Goal: Task Accomplishment & Management: Complete application form

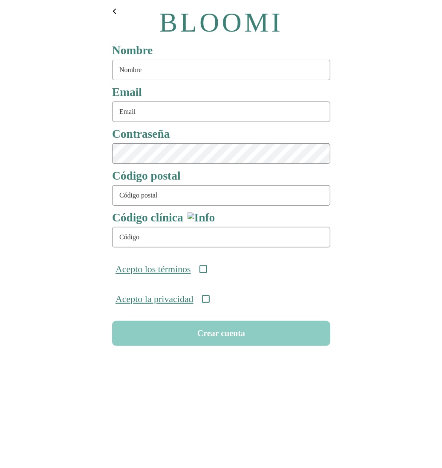
click at [170, 64] on input "text" at bounding box center [221, 70] width 218 height 20
type input "rutinas87"
type input "[EMAIL_ADDRESS][DOMAIN_NAME]"
type input "08911"
type input "ONC-UOM-001"
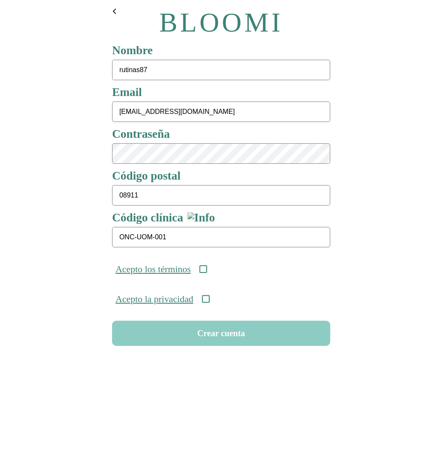
click at [207, 268] on icon at bounding box center [203, 269] width 8 height 8
click at [209, 303] on icon at bounding box center [206, 299] width 8 height 8
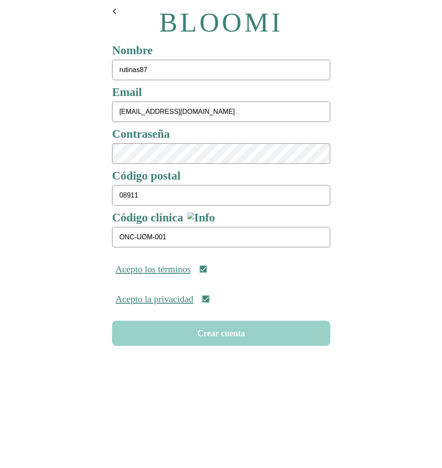
click at [218, 333] on button "Crear cuenta" at bounding box center [221, 333] width 218 height 25
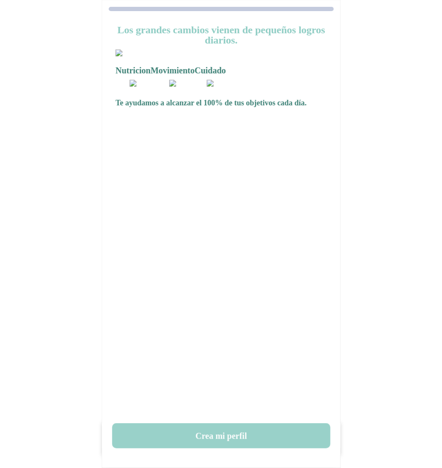
click at [229, 437] on button "Crea mi perfil" at bounding box center [221, 435] width 218 height 25
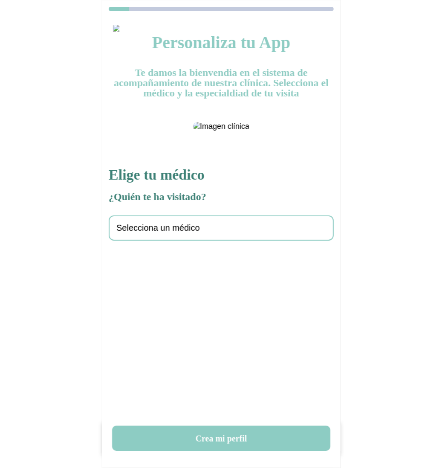
click at [204, 241] on div "Selecciona un médico" at bounding box center [221, 227] width 225 height 25
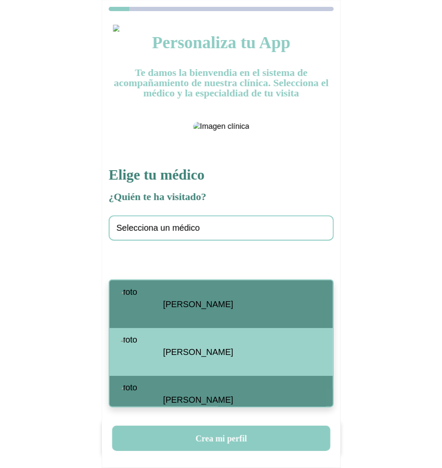
click at [195, 305] on span "Santiago Viteri" at bounding box center [198, 304] width 70 height 10
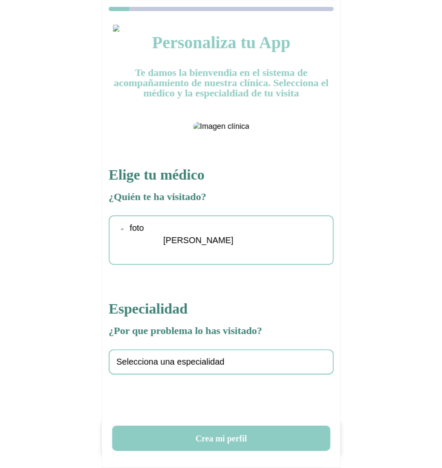
click at [177, 367] on span "Selecciona una especialidad" at bounding box center [170, 362] width 108 height 10
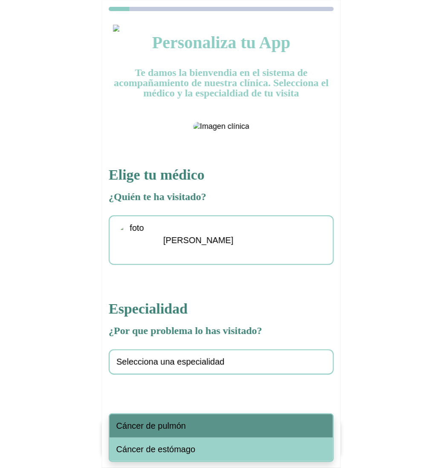
click at [181, 425] on span "Cáncer de pulmón" at bounding box center [151, 426] width 70 height 10
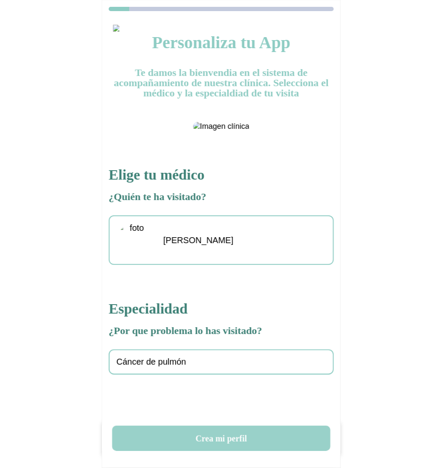
click at [205, 445] on button "Crea mi perfil" at bounding box center [221, 438] width 218 height 25
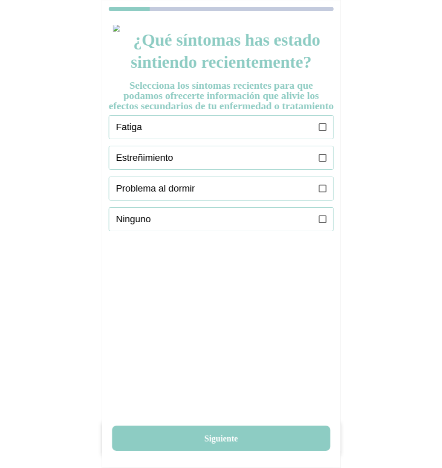
click at [319, 131] on icon at bounding box center [323, 127] width 8 height 8
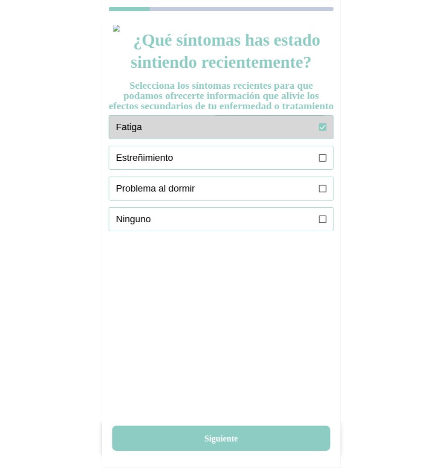
click at [324, 162] on icon at bounding box center [323, 158] width 8 height 8
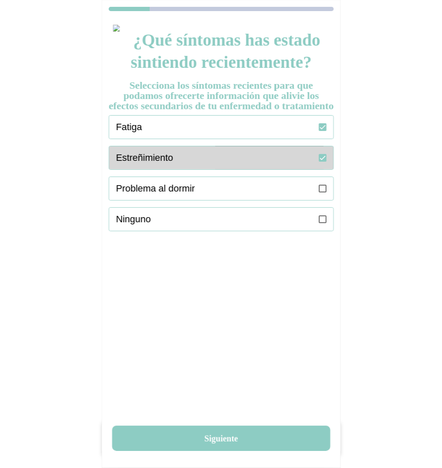
click at [324, 200] on label at bounding box center [323, 188] width 8 height 23
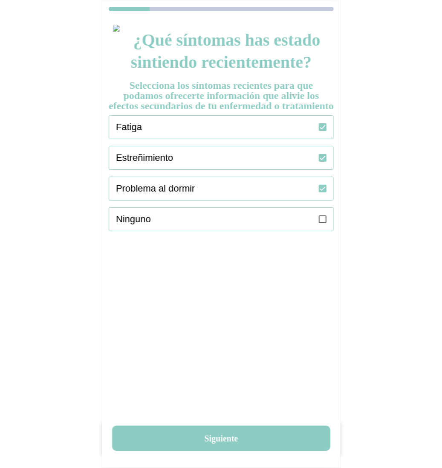
click at [218, 421] on div "¿Qué síntomas has estado sintiendo recientemente? Selecciona los síntomas recie…" at bounding box center [221, 250] width 239 height 464
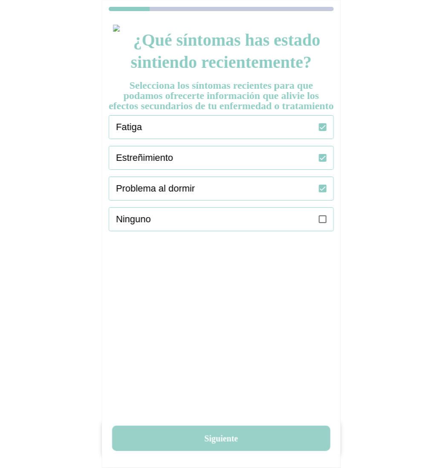
click at [217, 432] on button "Siguiente" at bounding box center [221, 438] width 218 height 25
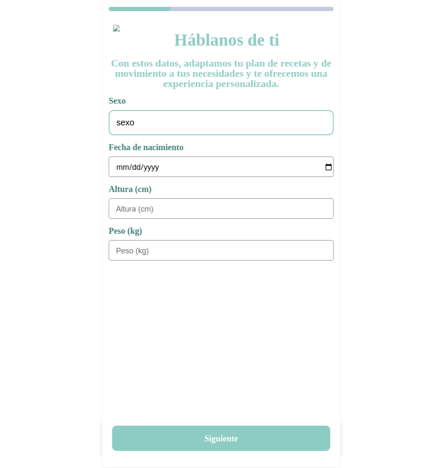
click at [156, 119] on div "sexo" at bounding box center [221, 122] width 225 height 25
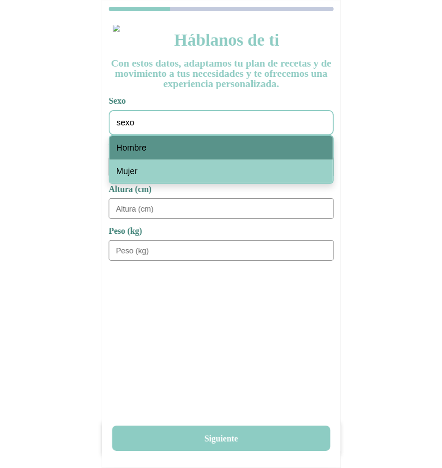
click at [133, 152] on span "Hombre" at bounding box center [131, 148] width 30 height 10
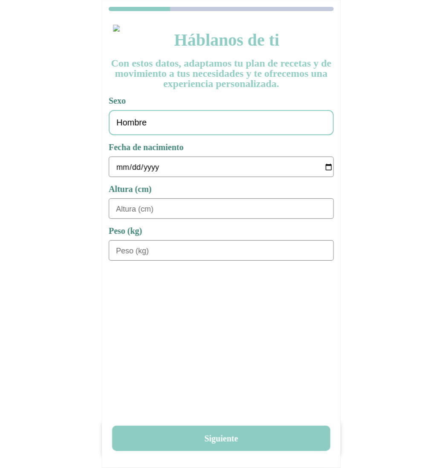
click at [116, 177] on input "date" at bounding box center [224, 167] width 217 height 20
type input "1978-01-01"
type input "180"
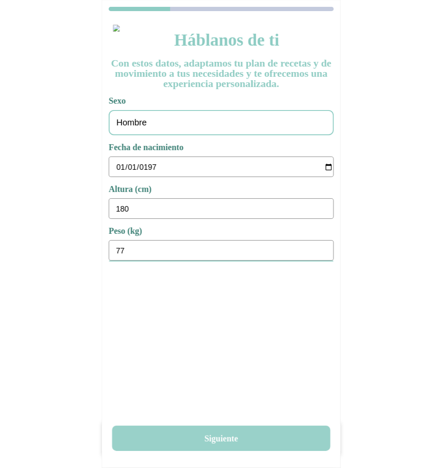
type input "77"
click at [244, 439] on button "Siguiente" at bounding box center [221, 438] width 218 height 25
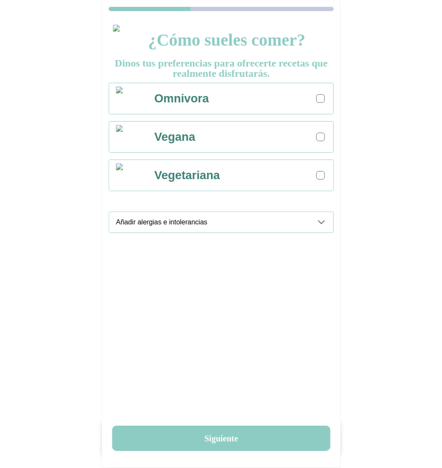
click at [322, 99] on div at bounding box center [320, 98] width 5 height 5
click at [322, 232] on ion-accordion "Añadir alergias e intolerancias Gluten Crustáceos Huevos Pescado Cacahuete Soja…" at bounding box center [221, 226] width 225 height 28
click at [319, 225] on icon at bounding box center [321, 222] width 10 height 10
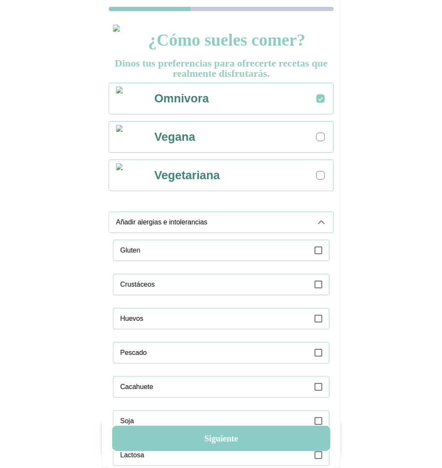
click at [315, 256] on label at bounding box center [319, 250] width 8 height 20
click at [315, 228] on div "Añadir alergias e intolerancias" at bounding box center [224, 222] width 217 height 20
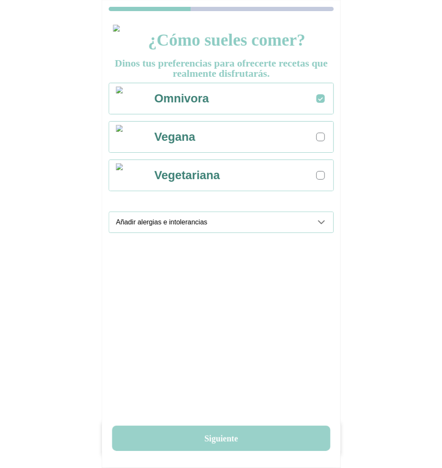
click at [222, 437] on button "Siguiente" at bounding box center [221, 438] width 218 height 25
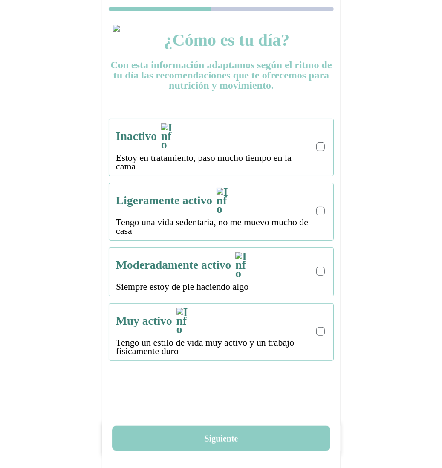
click at [298, 154] on p "Estoy en tratamiento, paso mucho tiempo en la cama" at bounding box center [214, 162] width 196 height 17
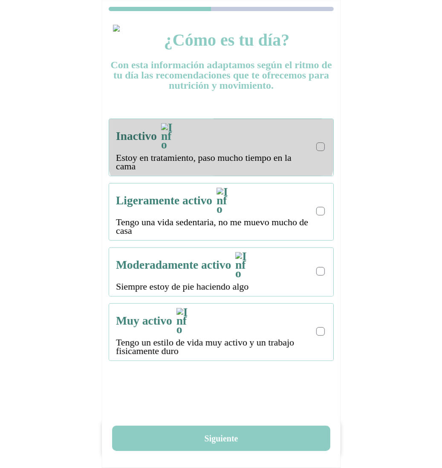
click at [327, 138] on div "Inactivo Estoy en tratamiento, paso mucho tiempo en la cama" at bounding box center [224, 147] width 217 height 57
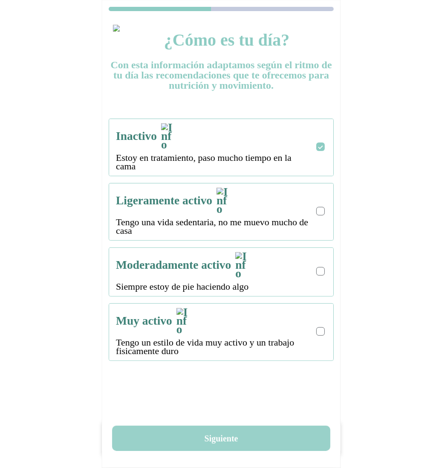
click at [216, 433] on button "Siguiente" at bounding box center [221, 438] width 218 height 25
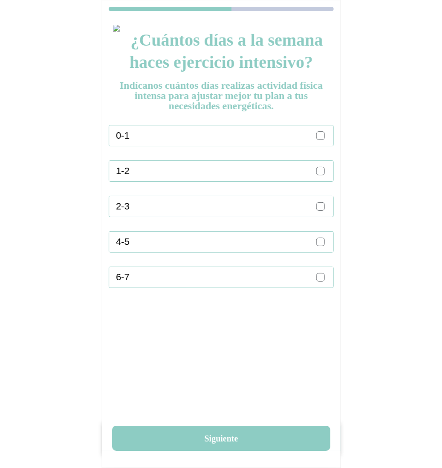
click at [319, 168] on div at bounding box center [320, 170] width 5 height 5
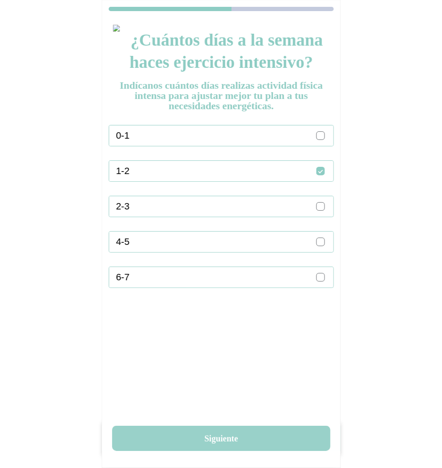
click at [211, 435] on button "Siguiente" at bounding box center [221, 438] width 218 height 25
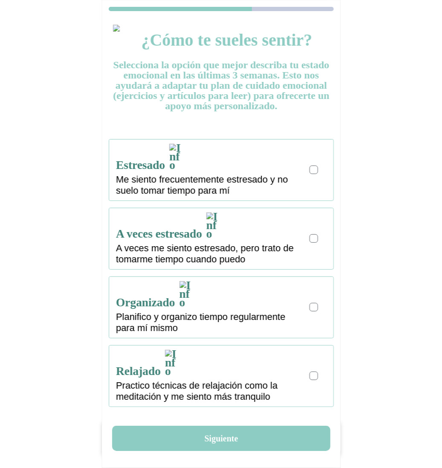
click at [318, 165] on div at bounding box center [314, 169] width 9 height 9
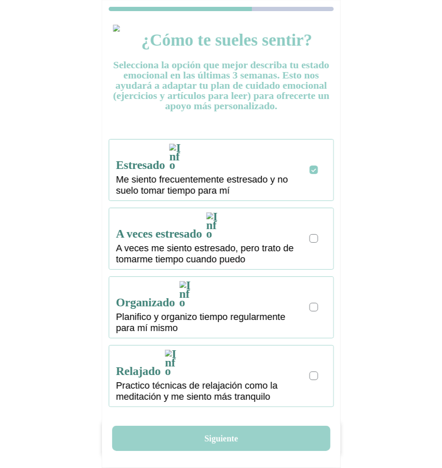
click at [225, 444] on button "Siguiente" at bounding box center [221, 438] width 218 height 25
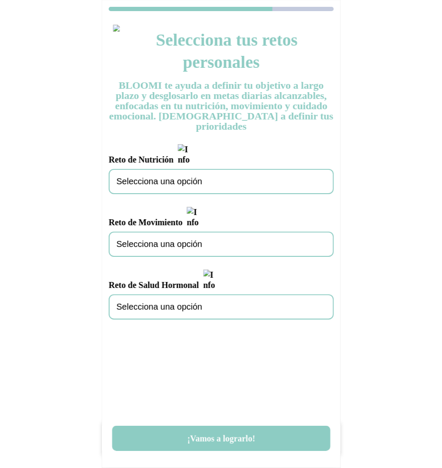
click at [185, 177] on span "Selecciona una opción" at bounding box center [159, 182] width 86 height 10
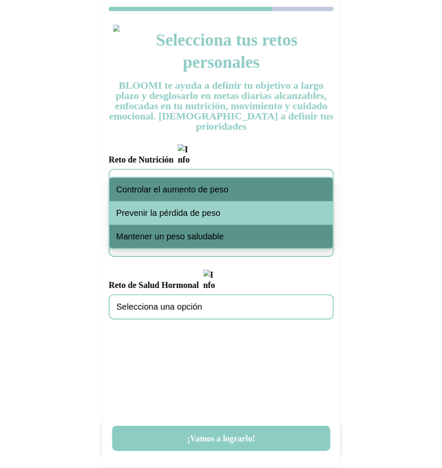
click at [186, 187] on span "Controlar el aumento de peso" at bounding box center [172, 190] width 113 height 10
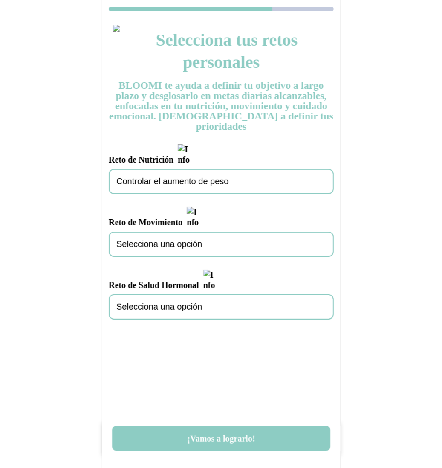
click at [183, 239] on span "Selecciona una opción" at bounding box center [159, 244] width 86 height 10
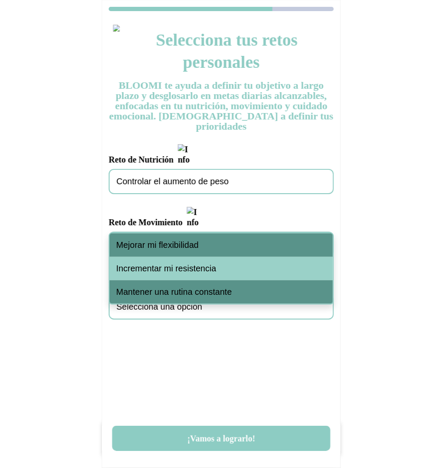
click at [185, 239] on div "Mejorar mi flexibilidad" at bounding box center [221, 244] width 223 height 23
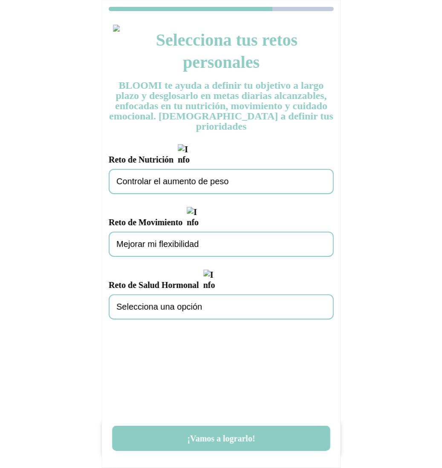
click at [186, 302] on span "Selecciona una opción" at bounding box center [159, 307] width 86 height 10
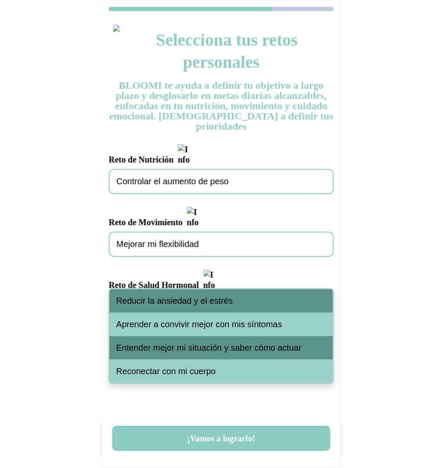
click at [188, 297] on span "Reducir la ansiedad y el estrés" at bounding box center [174, 301] width 116 height 10
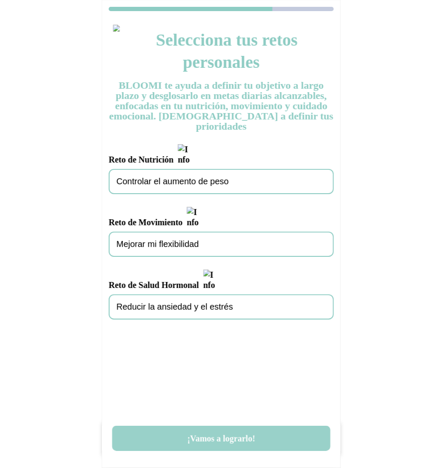
click at [239, 440] on button "¡Vamos a lograrlo!" at bounding box center [221, 438] width 218 height 25
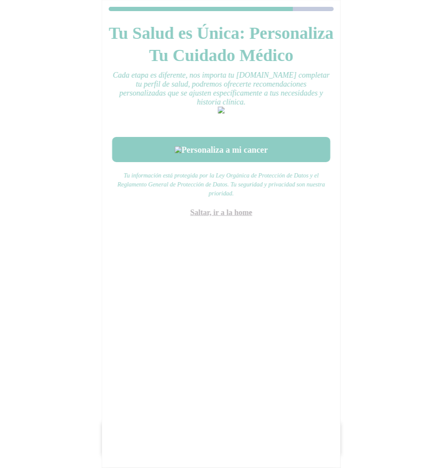
click at [226, 217] on link "Saltar, ir a la home" at bounding box center [221, 212] width 62 height 9
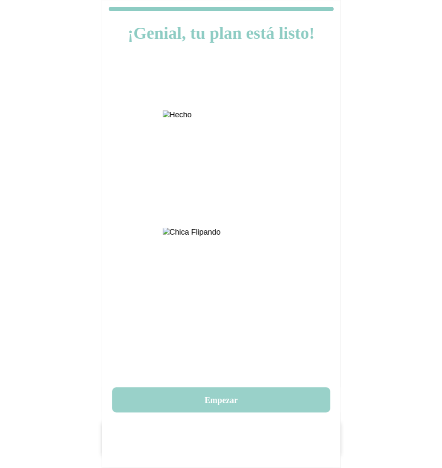
click at [211, 397] on button "Empezar" at bounding box center [221, 399] width 218 height 25
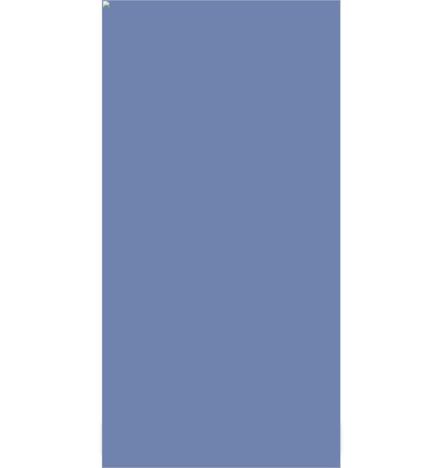
click at [241, 356] on img at bounding box center [221, 234] width 239 height 468
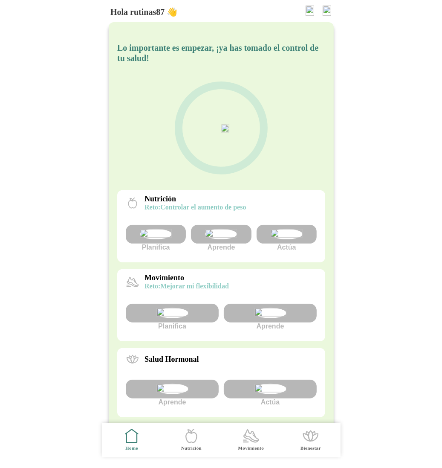
click at [285, 239] on img at bounding box center [286, 234] width 32 height 10
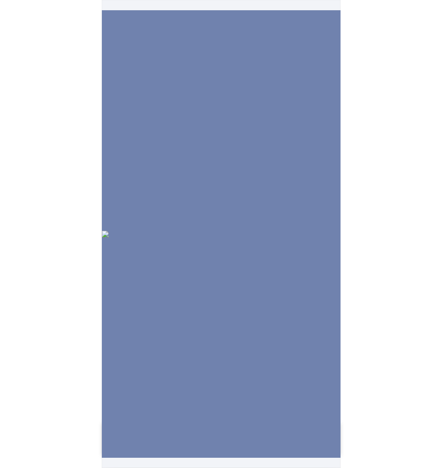
click at [231, 231] on img at bounding box center [221, 234] width 239 height 7
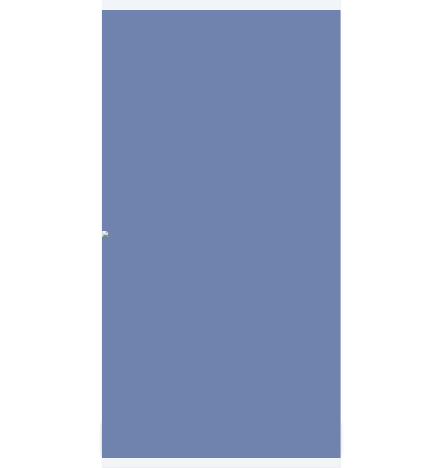
click at [231, 231] on img at bounding box center [221, 234] width 239 height 7
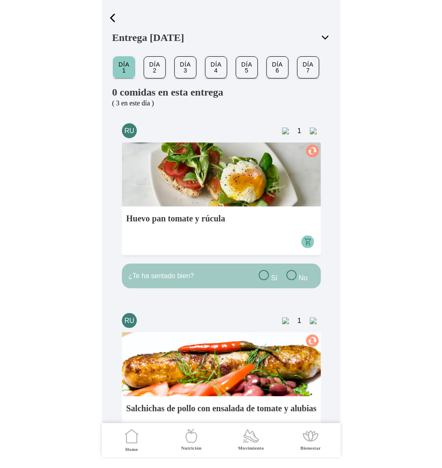
click at [113, 13] on span "button" at bounding box center [112, 18] width 13 height 13
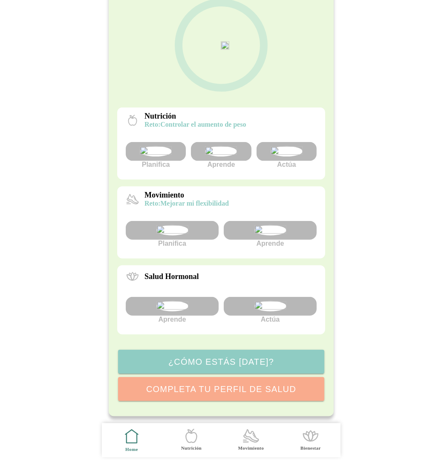
scroll to position [154, 0]
